Goal: Task Accomplishment & Management: Use online tool/utility

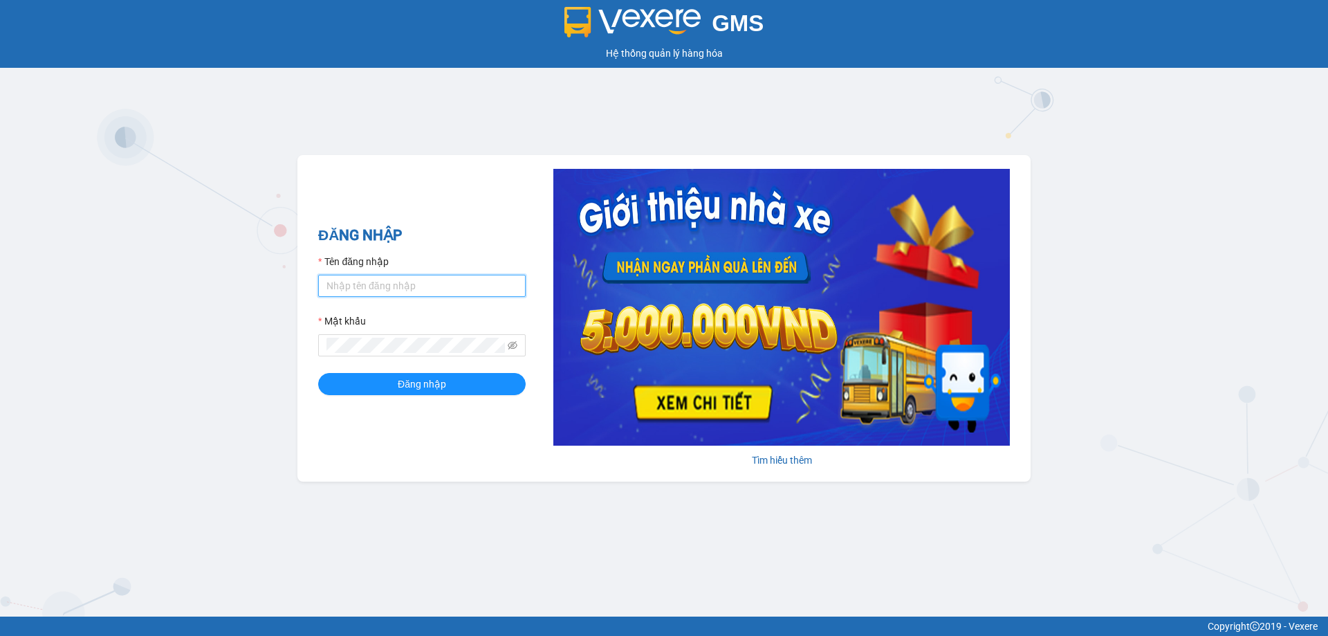
click at [442, 275] on input "Tên đăng nhập" at bounding box center [422, 286] width 208 height 22
type input "tho.ct"
click at [318, 373] on button "Đăng nhập" at bounding box center [422, 384] width 208 height 22
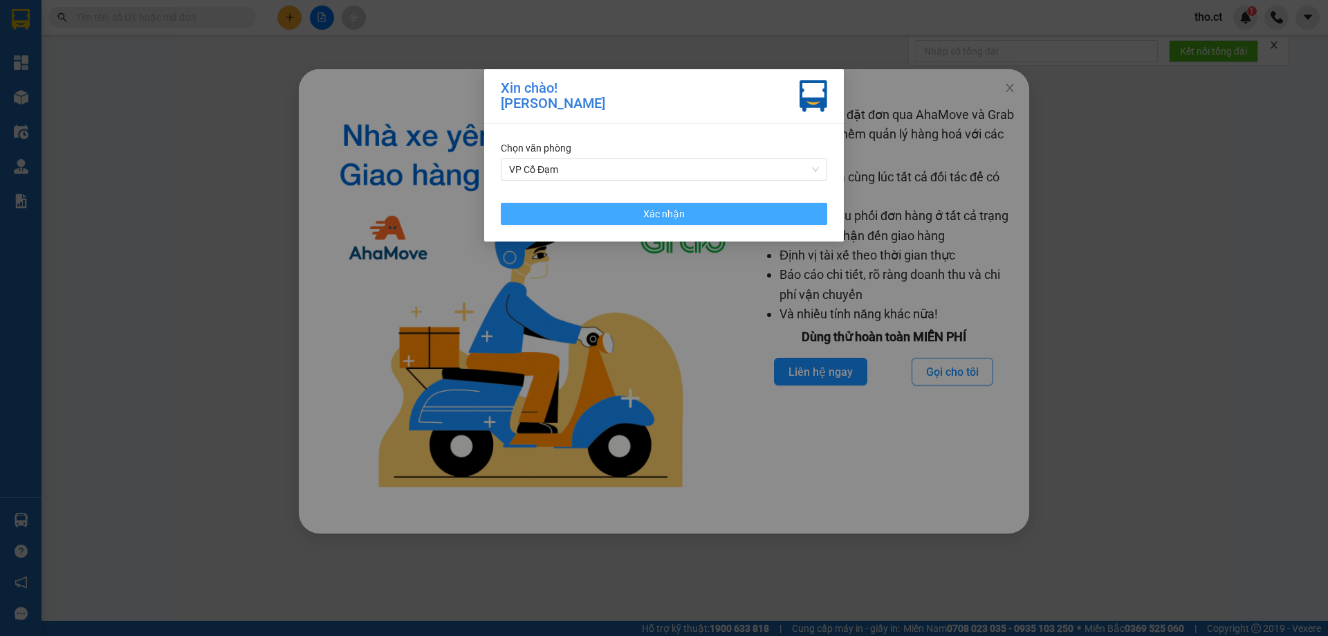
click at [650, 210] on span "Xác nhận" at bounding box center [664, 213] width 42 height 15
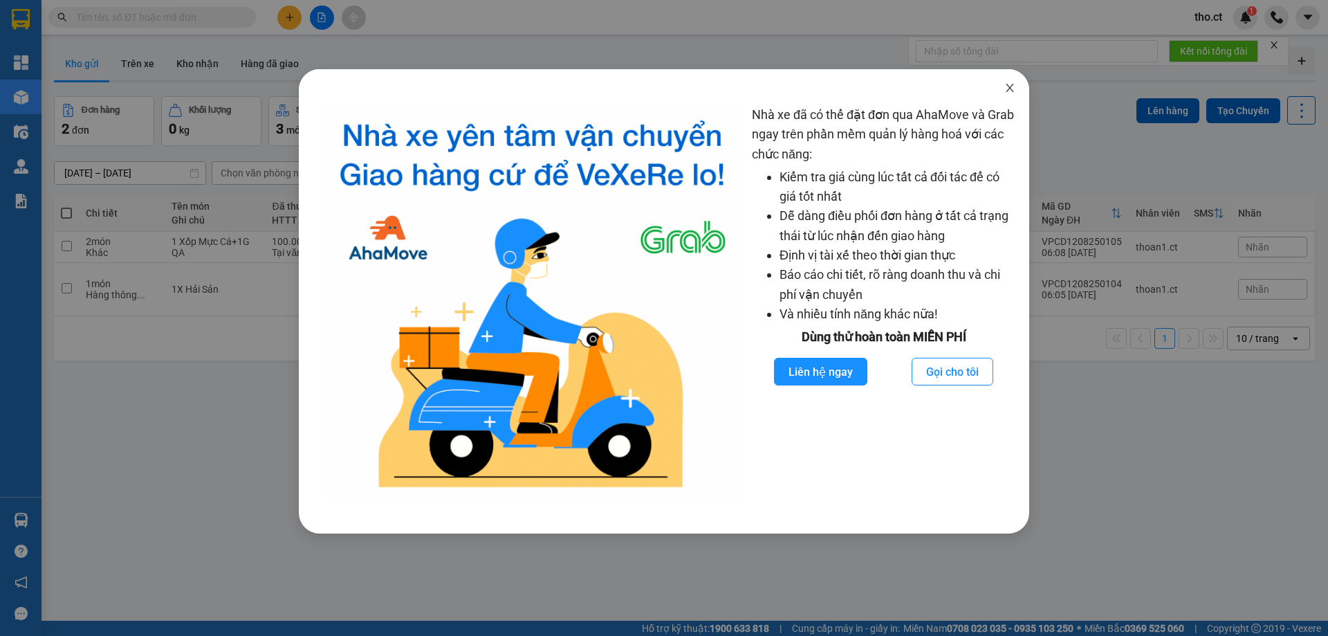
click at [1007, 93] on icon "close" at bounding box center [1009, 87] width 11 height 11
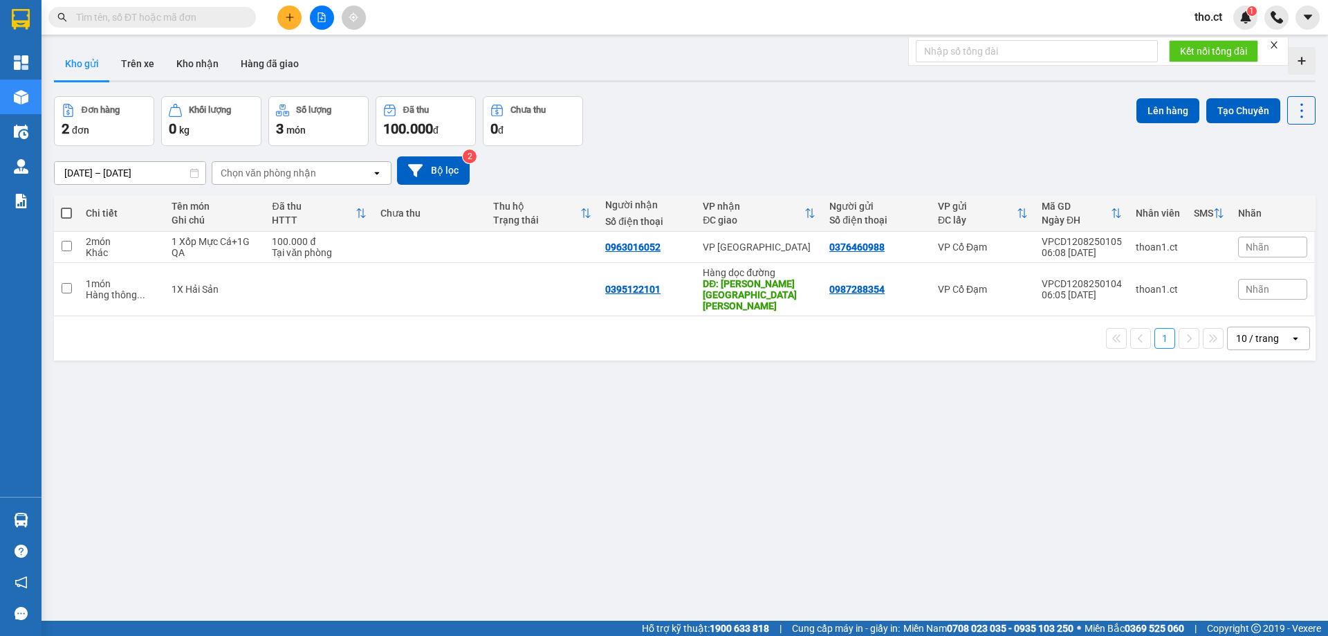
click at [189, 10] on input "text" at bounding box center [157, 17] width 163 height 15
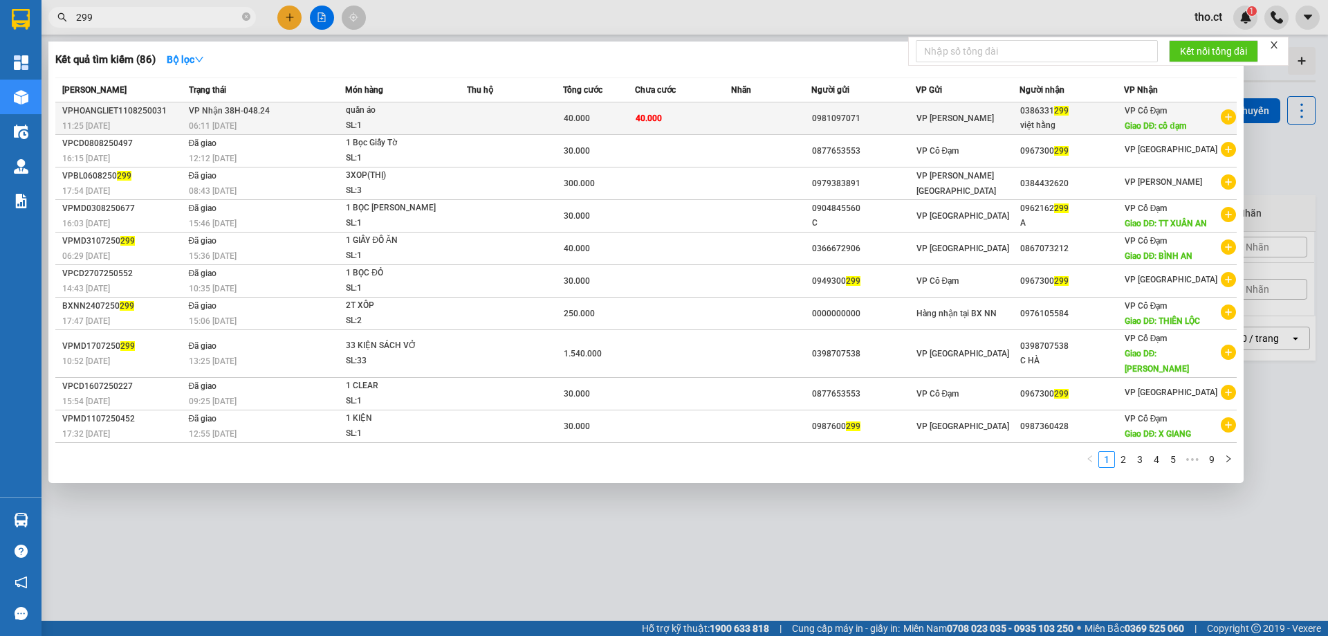
type input "299"
click at [427, 111] on div "quần áo" at bounding box center [398, 110] width 104 height 15
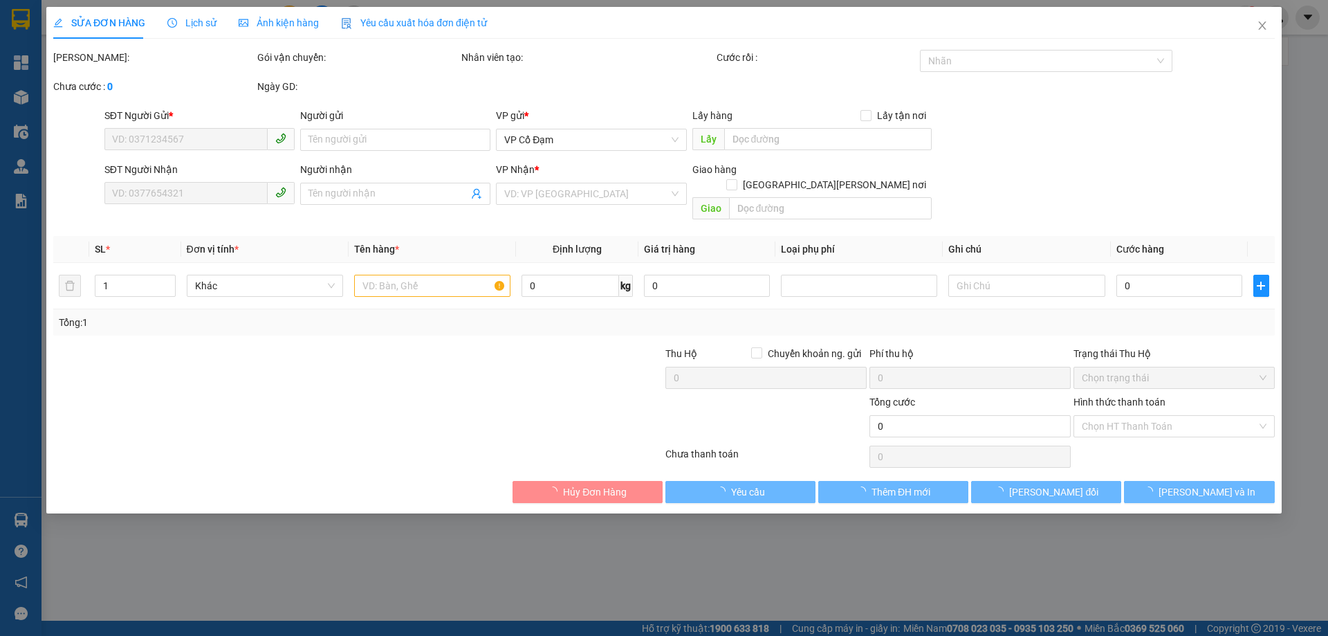
type input "0981097071"
type input "0386331299"
type input "việt hằng"
type input "cổ đạm"
type input "40.000"
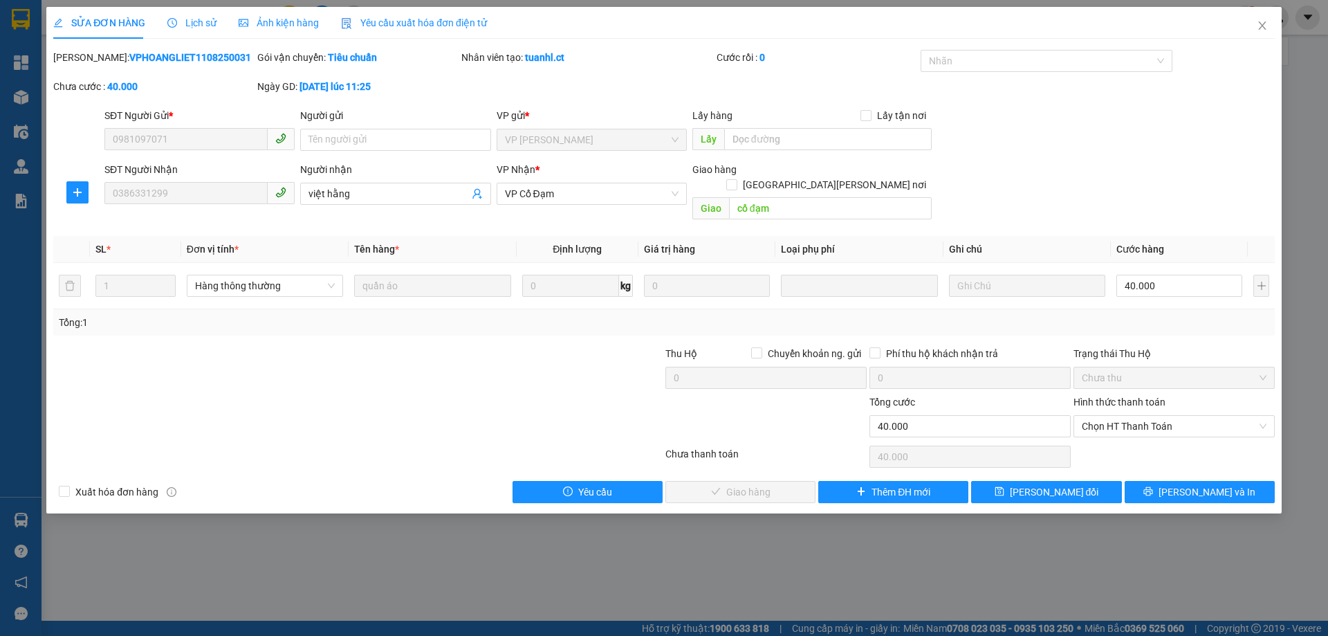
drag, startPoint x: 1162, startPoint y: 412, endPoint x: 1155, endPoint y: 392, distance: 21.2
click at [1162, 416] on span "Chọn HT Thanh Toán" at bounding box center [1174, 426] width 185 height 21
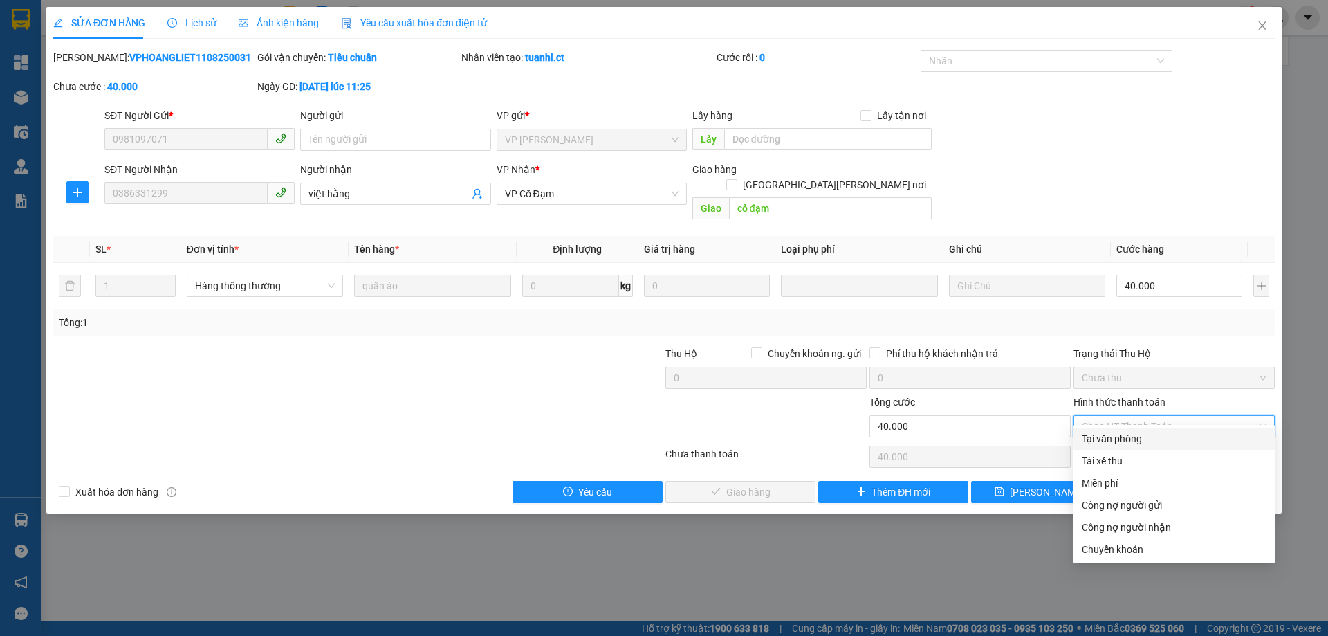
click at [1135, 447] on div "Tại văn phòng" at bounding box center [1174, 439] width 201 height 22
type input "0"
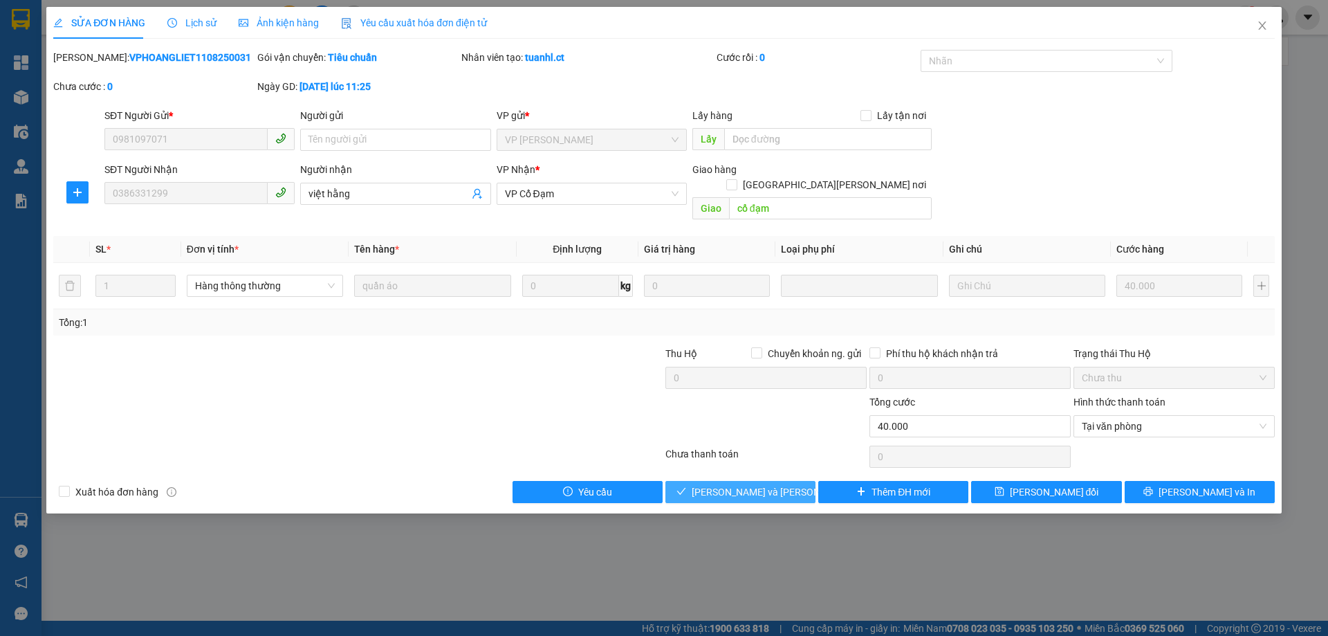
click at [721, 484] on span "[PERSON_NAME] và [PERSON_NAME] hàng" at bounding box center [785, 491] width 187 height 15
